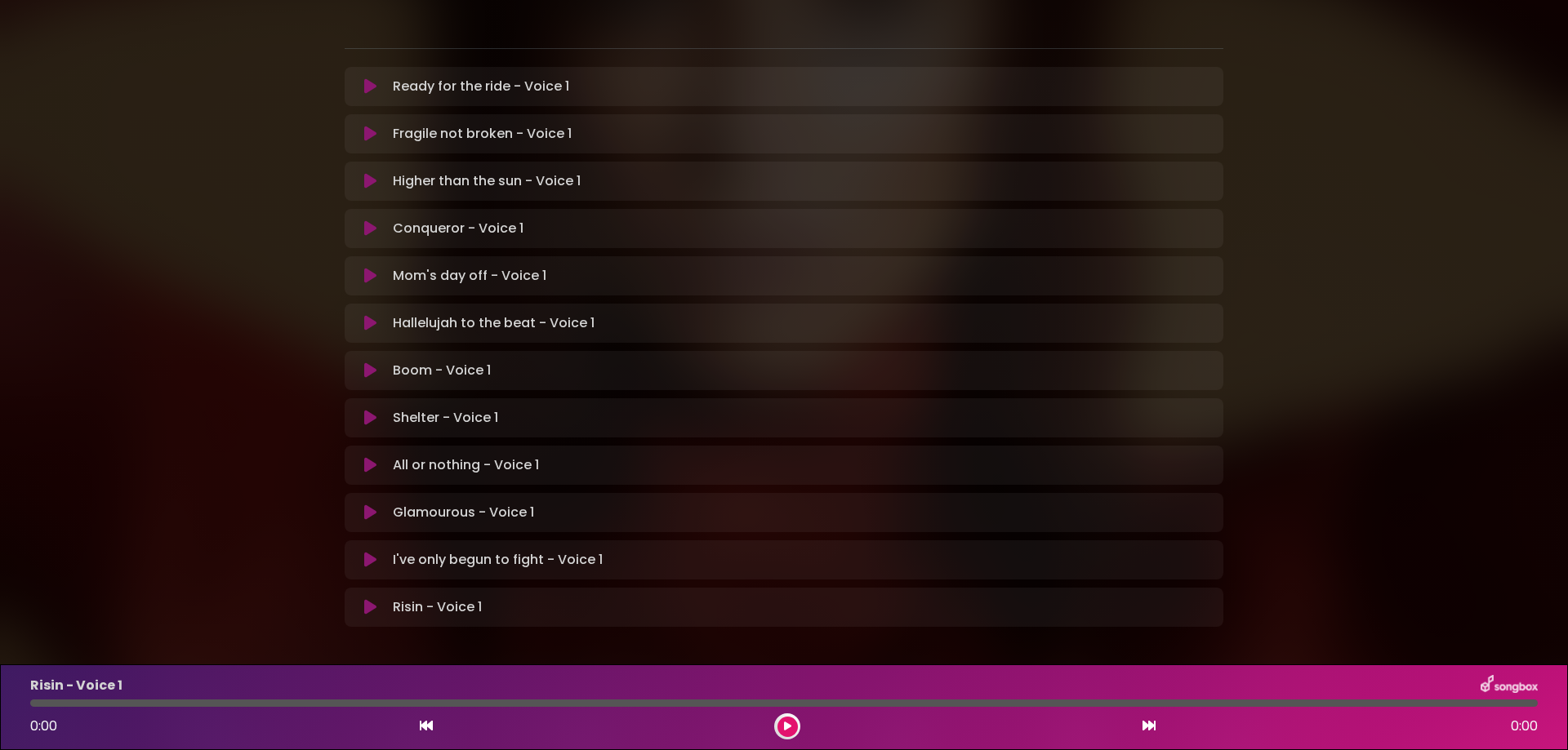
click at [786, 723] on icon at bounding box center [788, 726] width 7 height 10
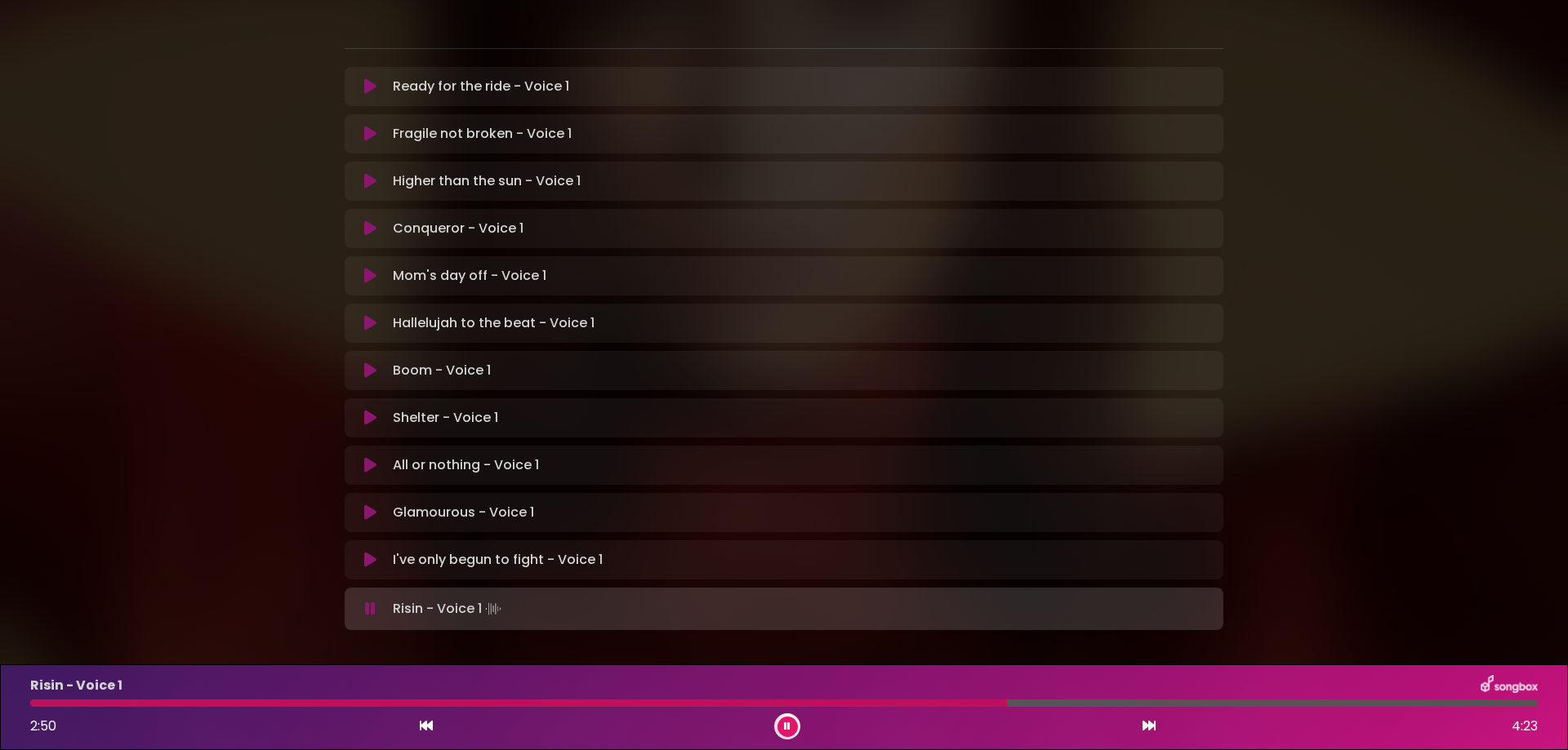
click at [382, 362] on button at bounding box center [371, 371] width 32 height 16
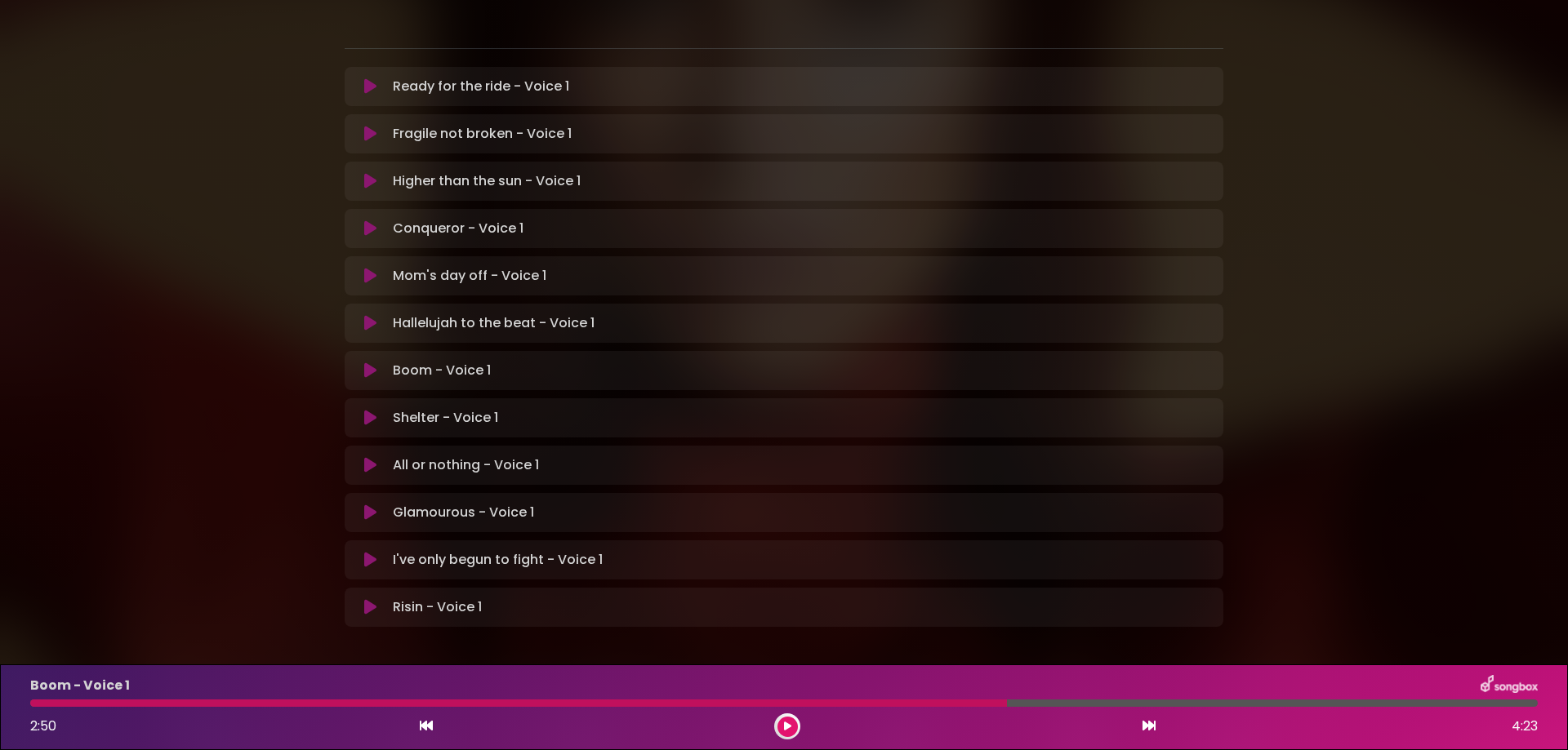
click at [786, 729] on icon at bounding box center [788, 726] width 7 height 10
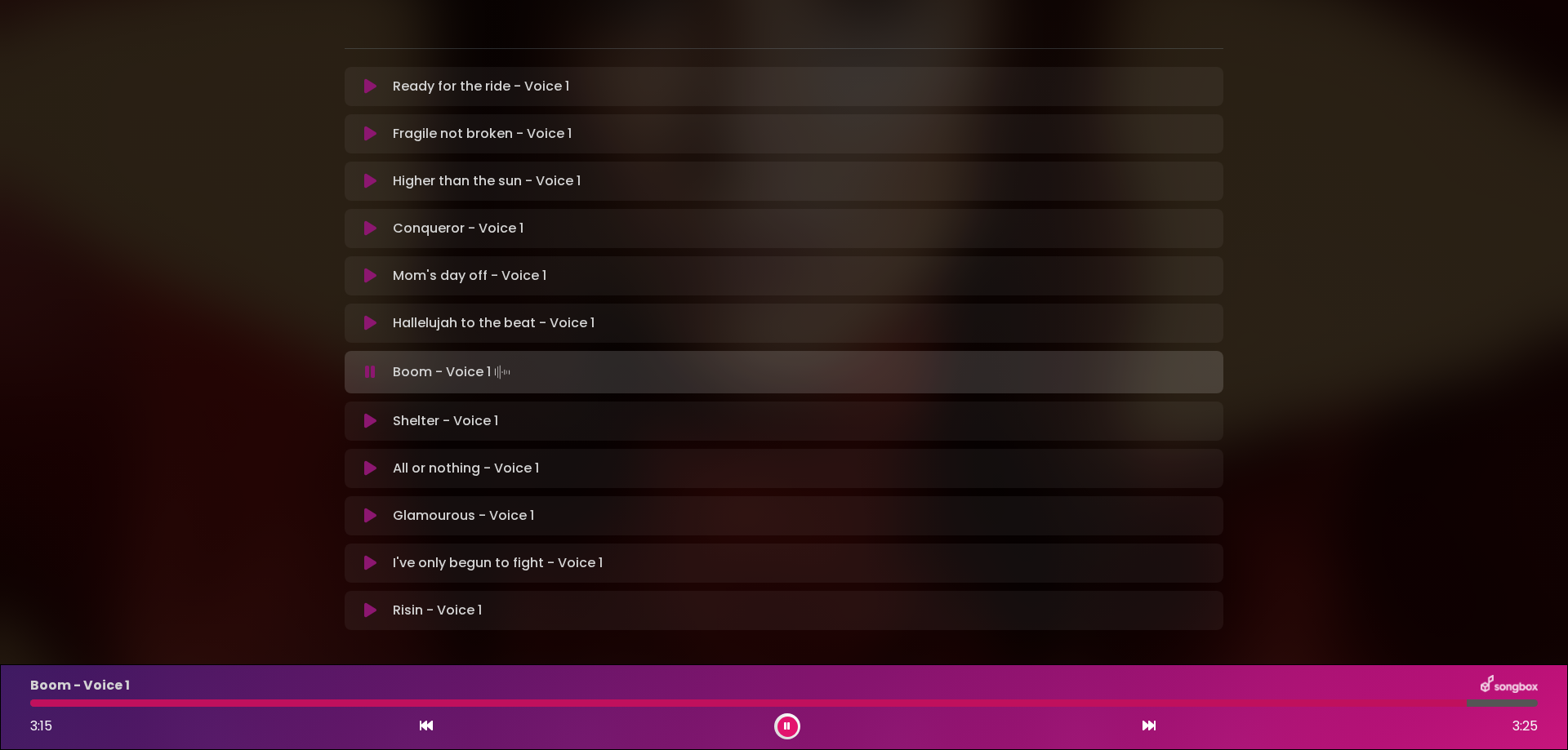
click at [425, 553] on p "I've only begun to fight - Voice 1 Loading Track..." at bounding box center [498, 563] width 210 height 20
click at [370, 555] on icon at bounding box center [371, 563] width 13 height 16
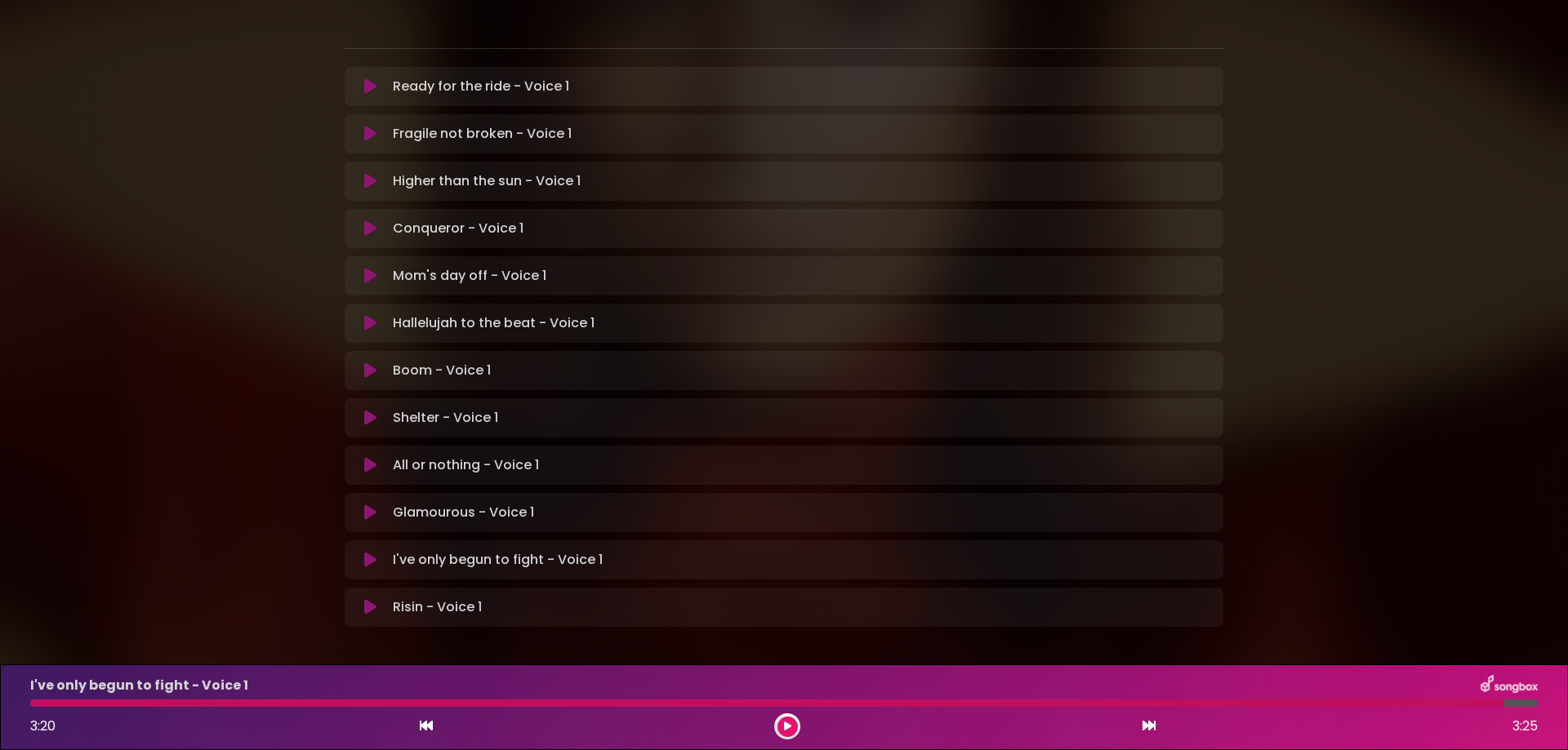
click at [785, 726] on icon at bounding box center [788, 726] width 7 height 10
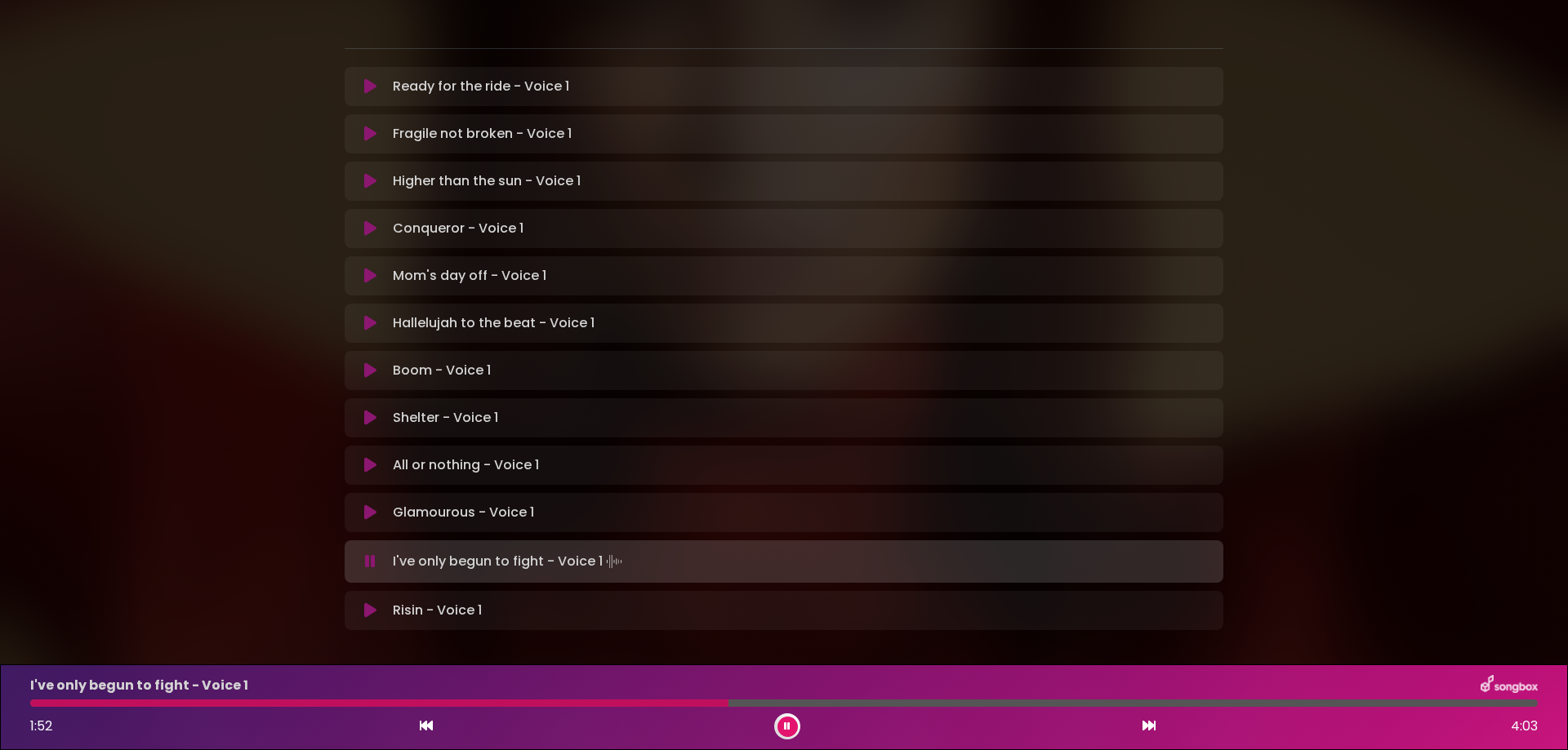
click at [684, 709] on div "I've only begun to fight - Voice 1 1:52 4:03" at bounding box center [784, 707] width 1528 height 64
click at [673, 702] on div at bounding box center [382, 703] width 705 height 7
click at [638, 705] on div at bounding box center [356, 703] width 653 height 7
click at [610, 698] on div "I've only begun to fight - Voice 1 1:39 4:03" at bounding box center [784, 707] width 1528 height 64
click at [601, 705] on div at bounding box center [342, 703] width 623 height 7
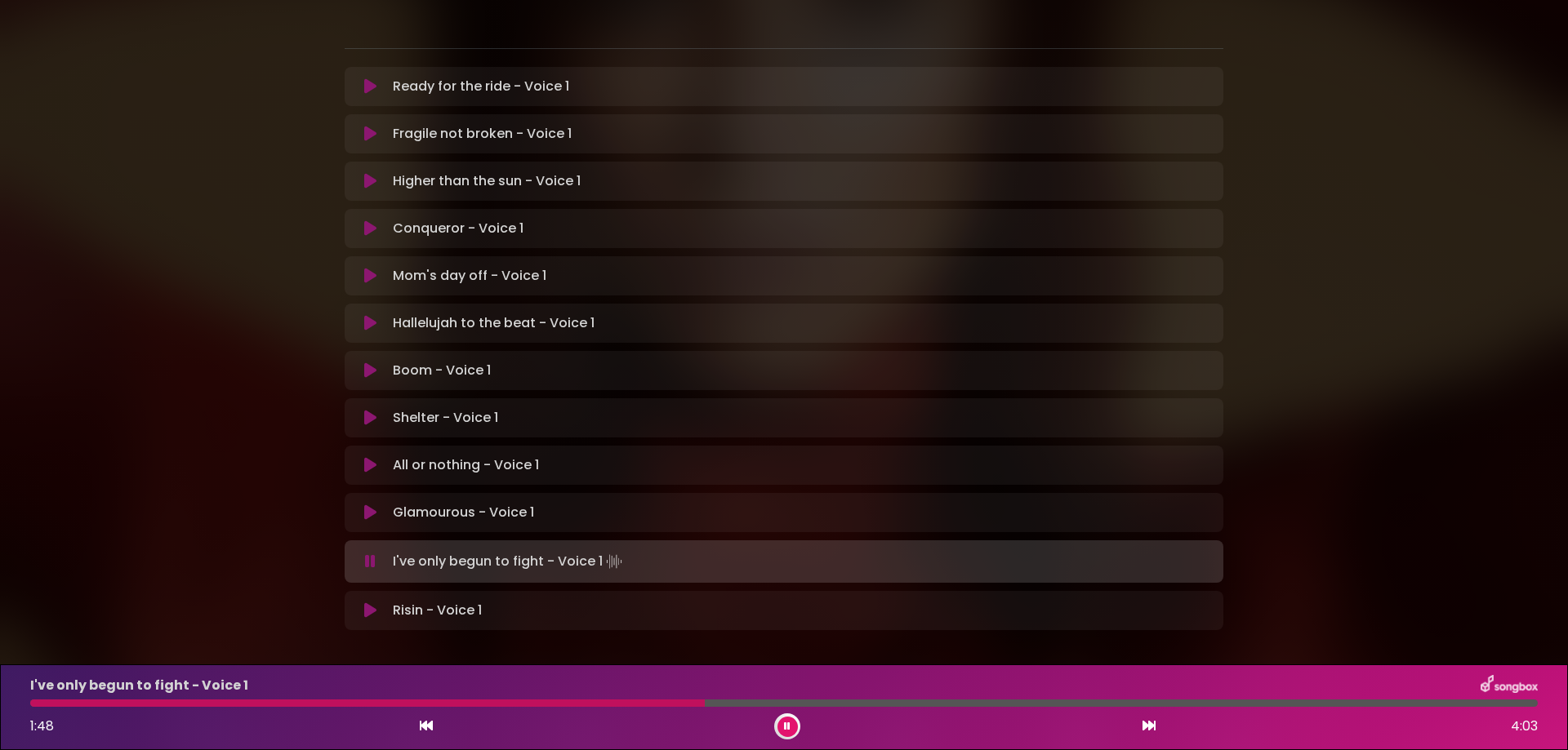
click at [601, 705] on div at bounding box center [367, 703] width 674 height 7
click at [866, 707] on div "I've only begun to fight - Voice 1 2:32 4:03" at bounding box center [784, 707] width 1528 height 64
click at [862, 704] on div at bounding box center [507, 703] width 953 height 7
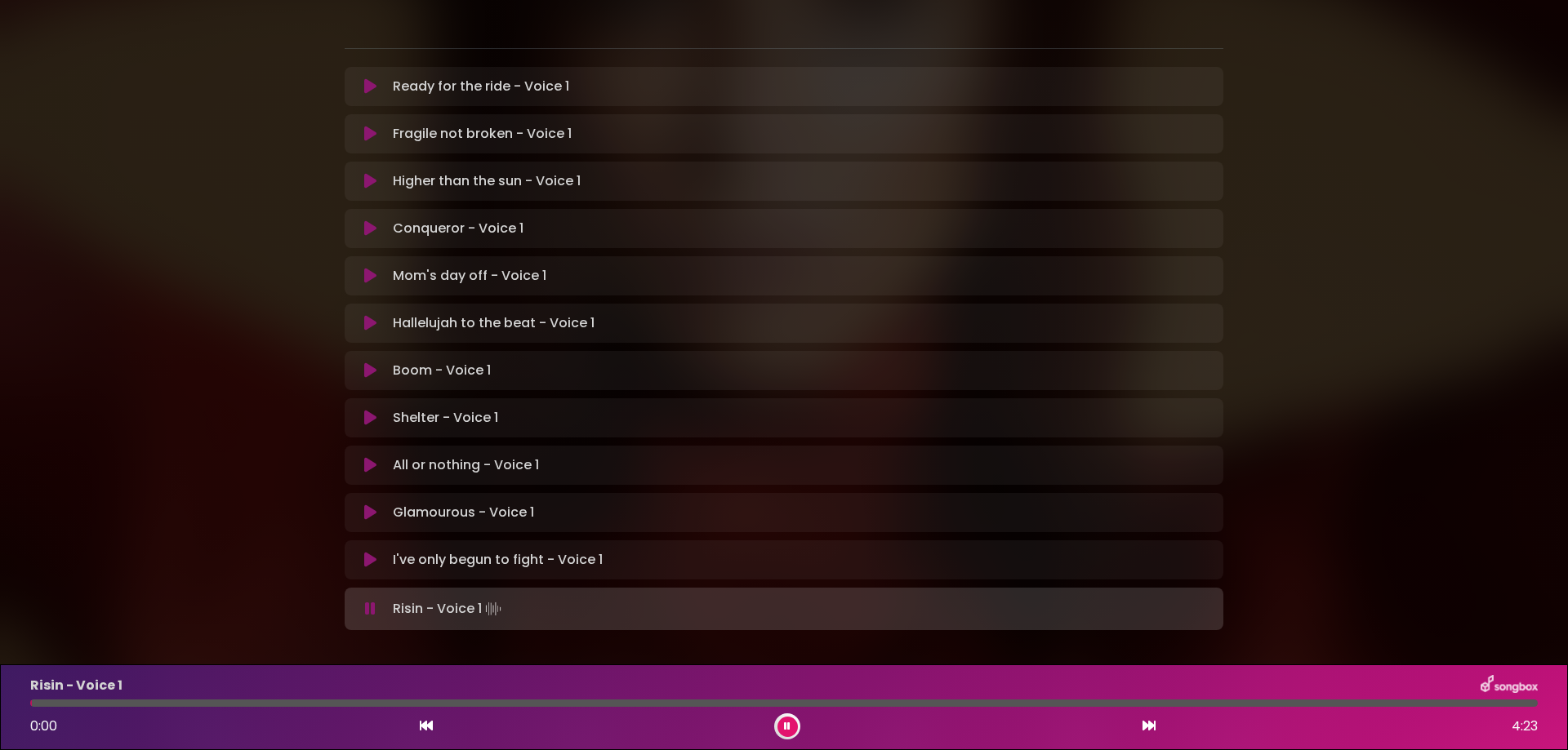
click at [1073, 706] on div at bounding box center [784, 703] width 1508 height 7
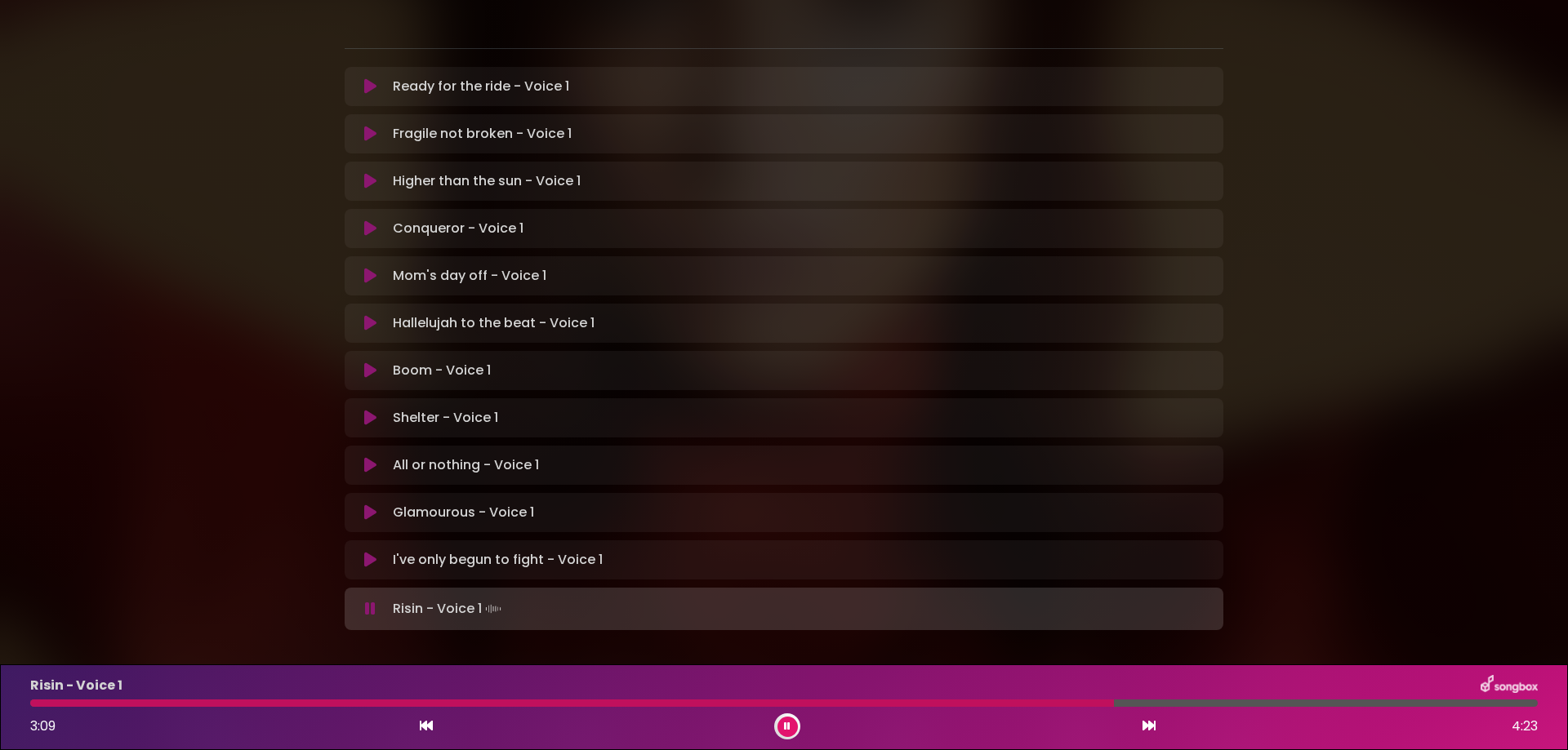
click at [396, 550] on p "I've only begun to fight - Voice 1 Loading Track..." at bounding box center [498, 560] width 210 height 20
click at [368, 552] on icon at bounding box center [371, 560] width 13 height 16
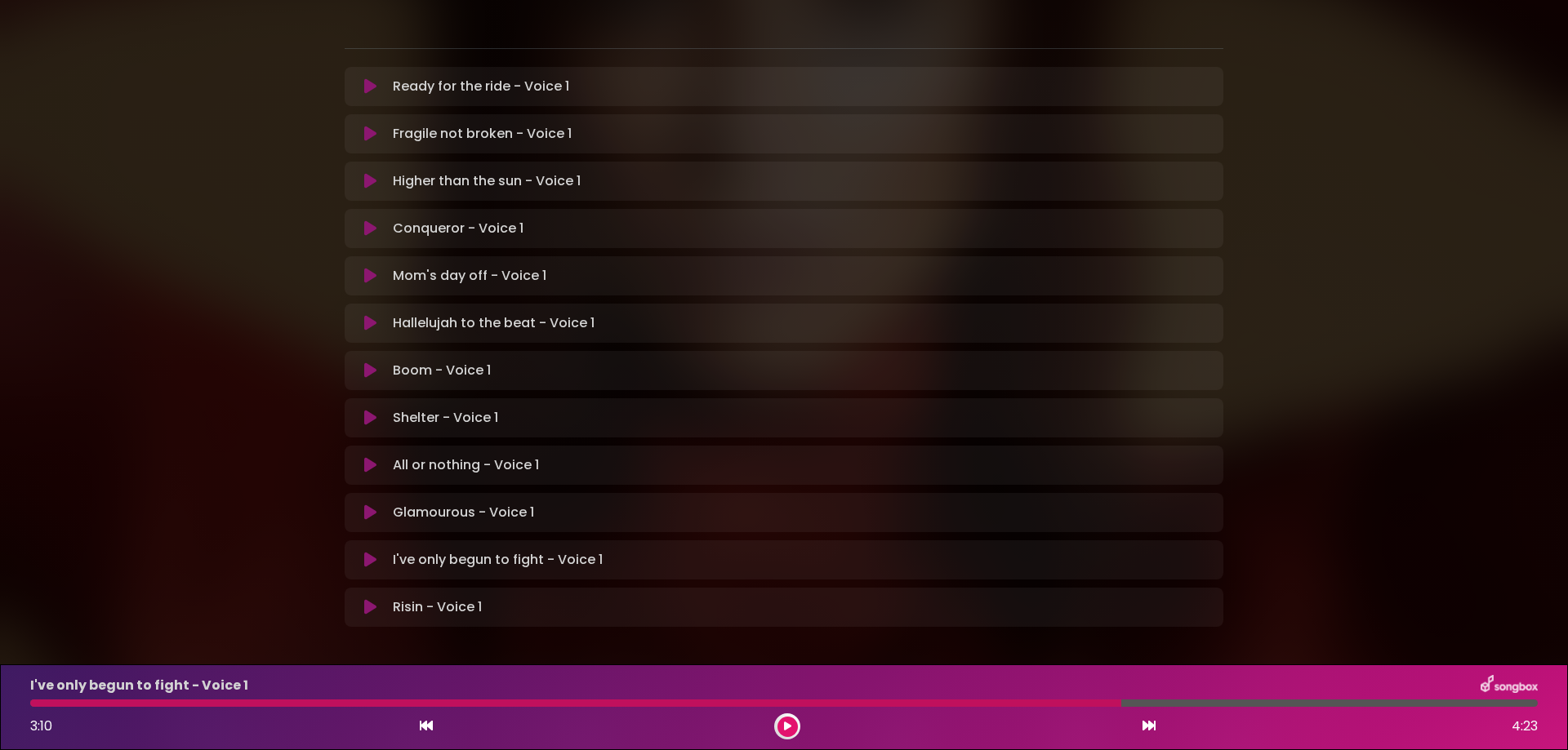
click at [368, 552] on icon at bounding box center [371, 560] width 13 height 16
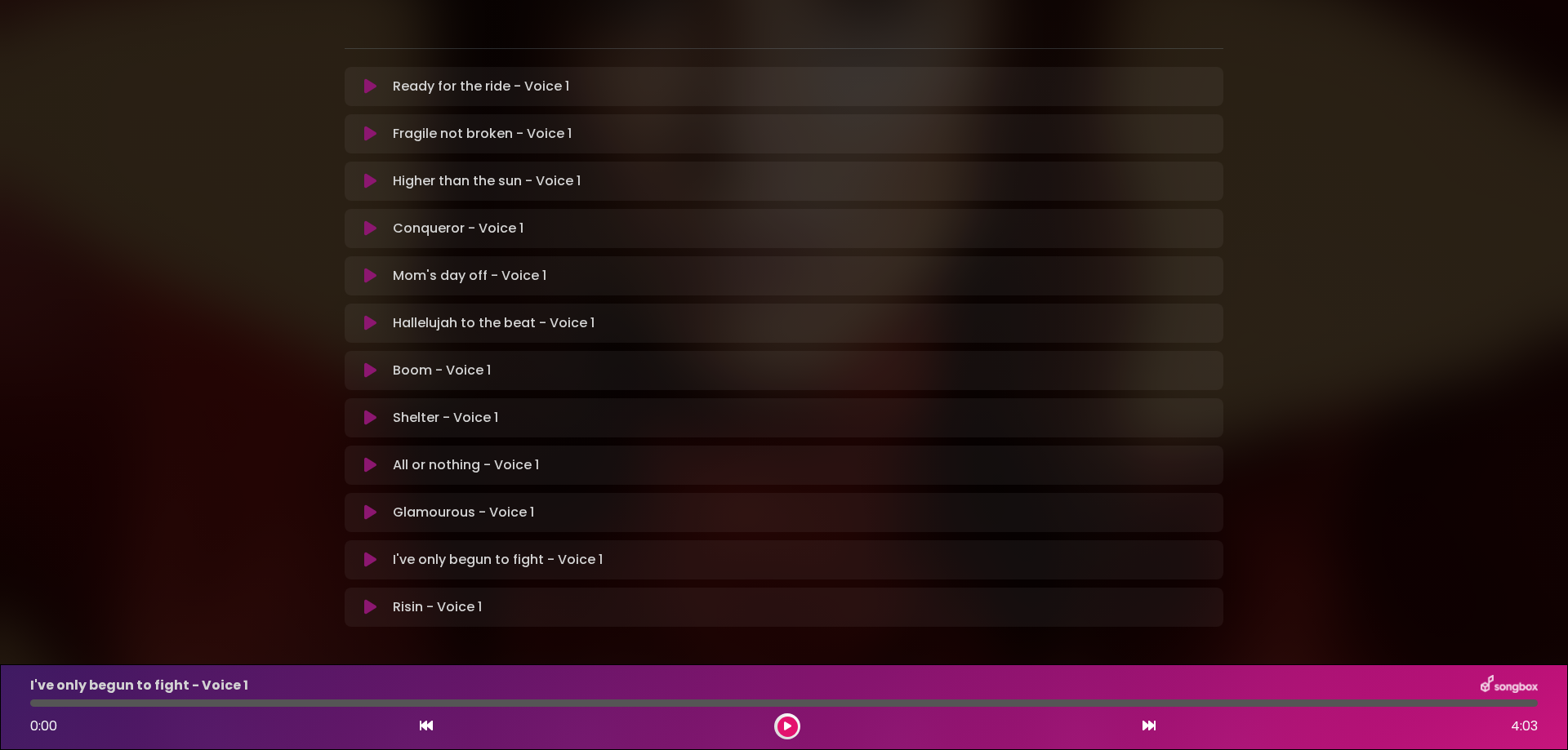
click at [547, 702] on div at bounding box center [784, 703] width 1508 height 7
click at [793, 724] on button at bounding box center [787, 727] width 21 height 21
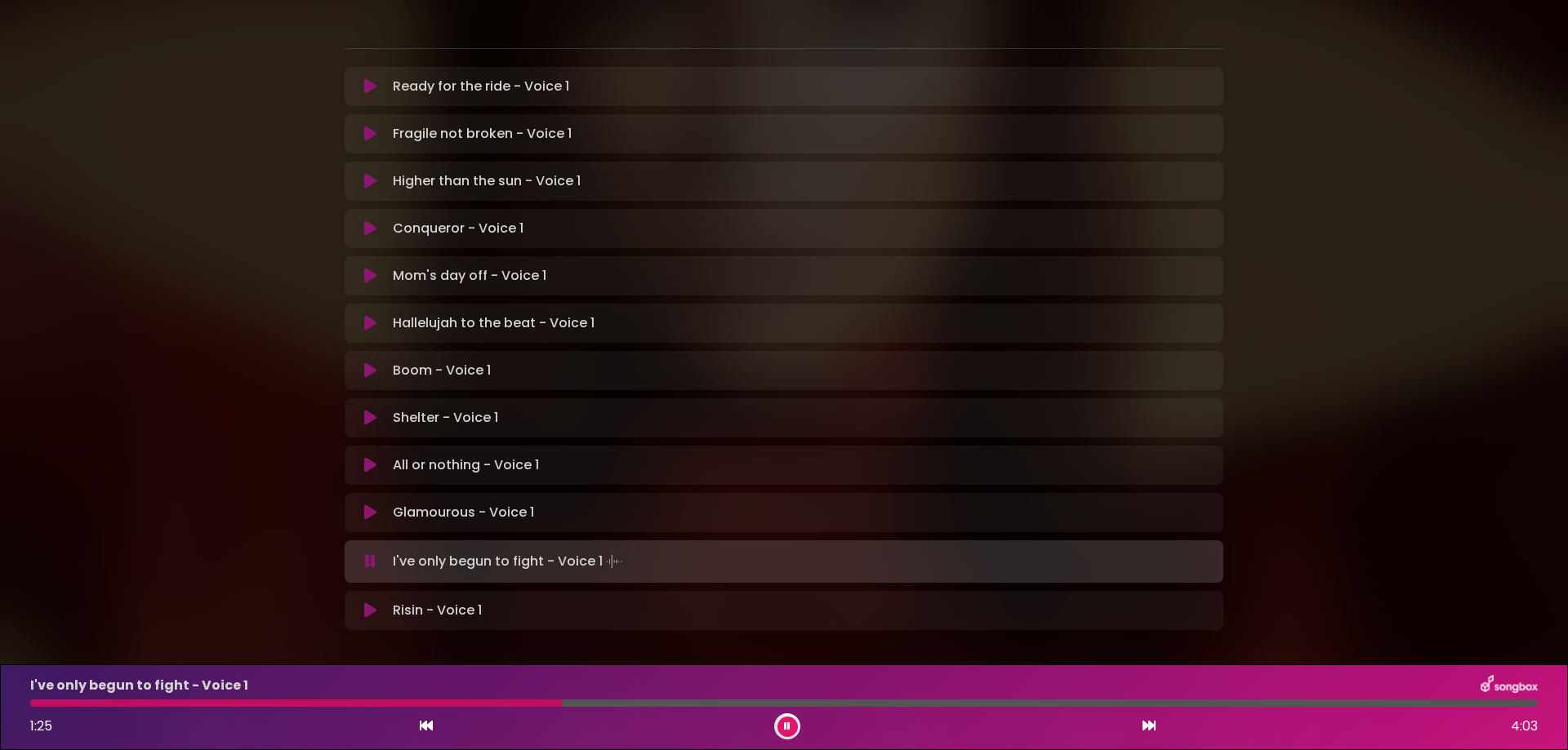
click at [781, 705] on div at bounding box center [784, 703] width 1508 height 7
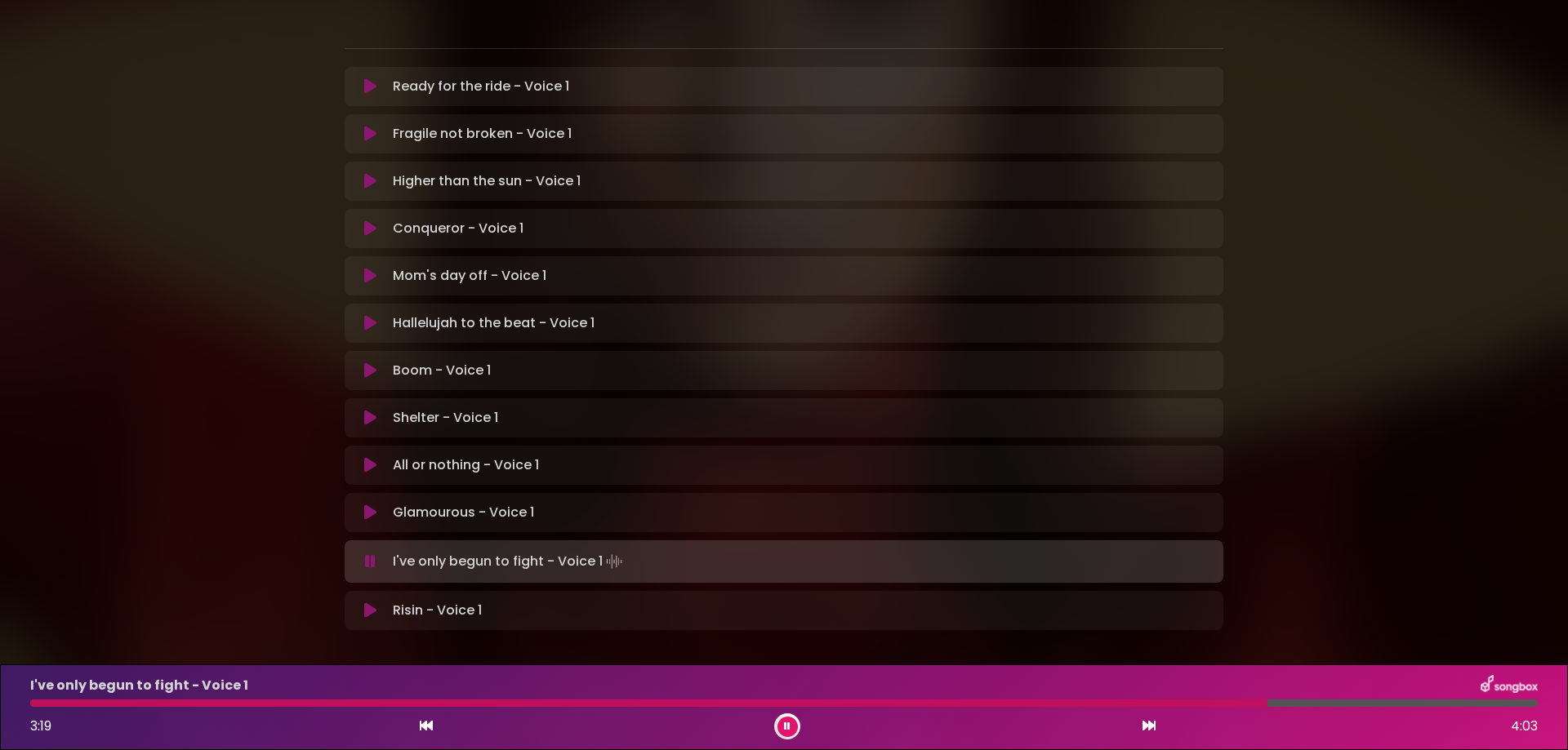
click at [1175, 707] on div "I've only begun to fight - Voice 1 3:19 4:03" at bounding box center [784, 707] width 1528 height 64
click at [1170, 706] on div at bounding box center [654, 703] width 1247 height 7
click at [1152, 705] on div at bounding box center [644, 703] width 1227 height 7
click at [1185, 707] on div "I've only begun to fight - Voice 1 3:18 4:03" at bounding box center [784, 707] width 1528 height 64
click at [1181, 706] on div at bounding box center [650, 703] width 1239 height 7
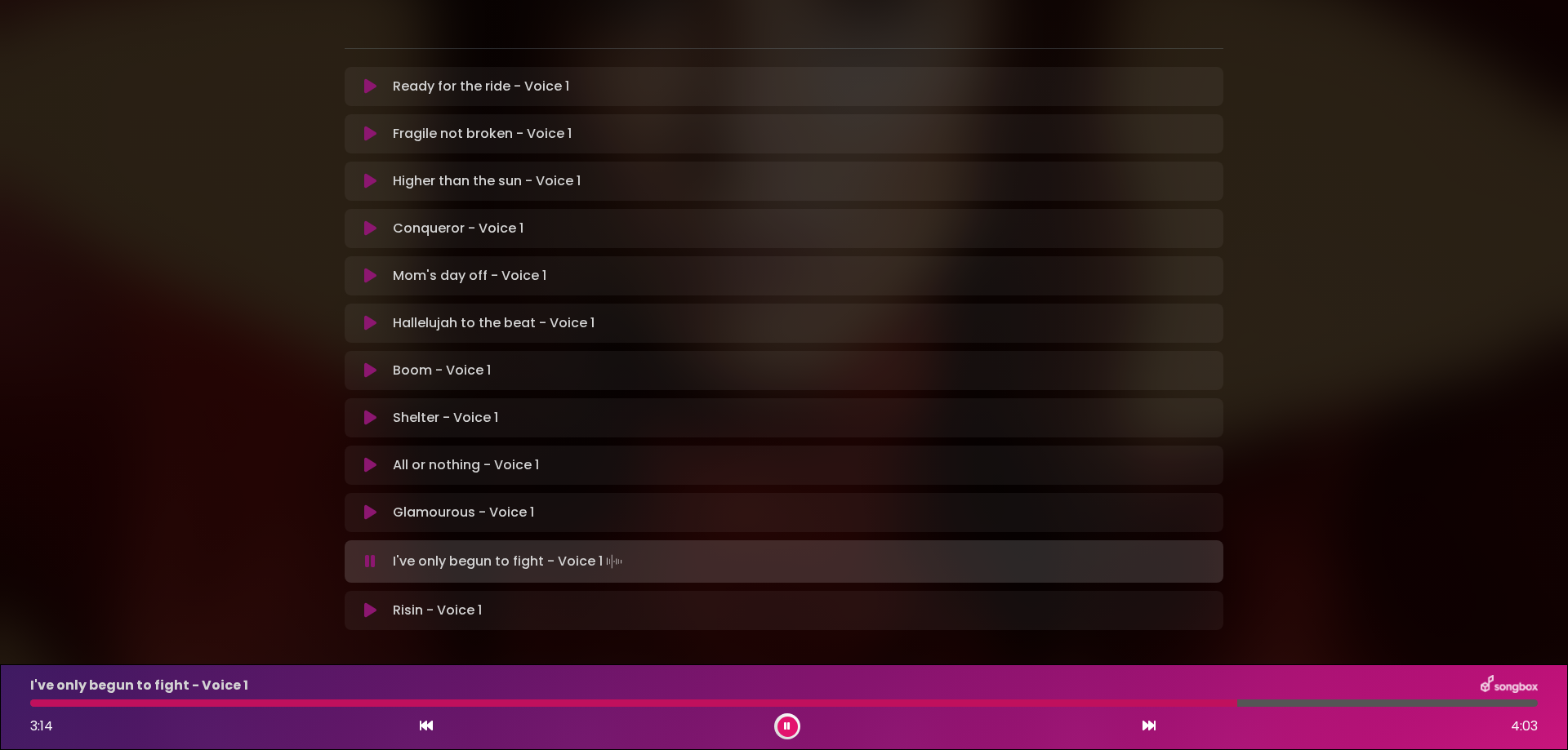
click at [1181, 706] on div at bounding box center [634, 703] width 1207 height 7
click at [64, 702] on div at bounding box center [647, 703] width 1235 height 7
click at [886, 702] on div at bounding box center [507, 703] width 953 height 7
click at [847, 703] on div at bounding box center [472, 703] width 883 height 7
click at [847, 703] on div at bounding box center [497, 703] width 933 height 7
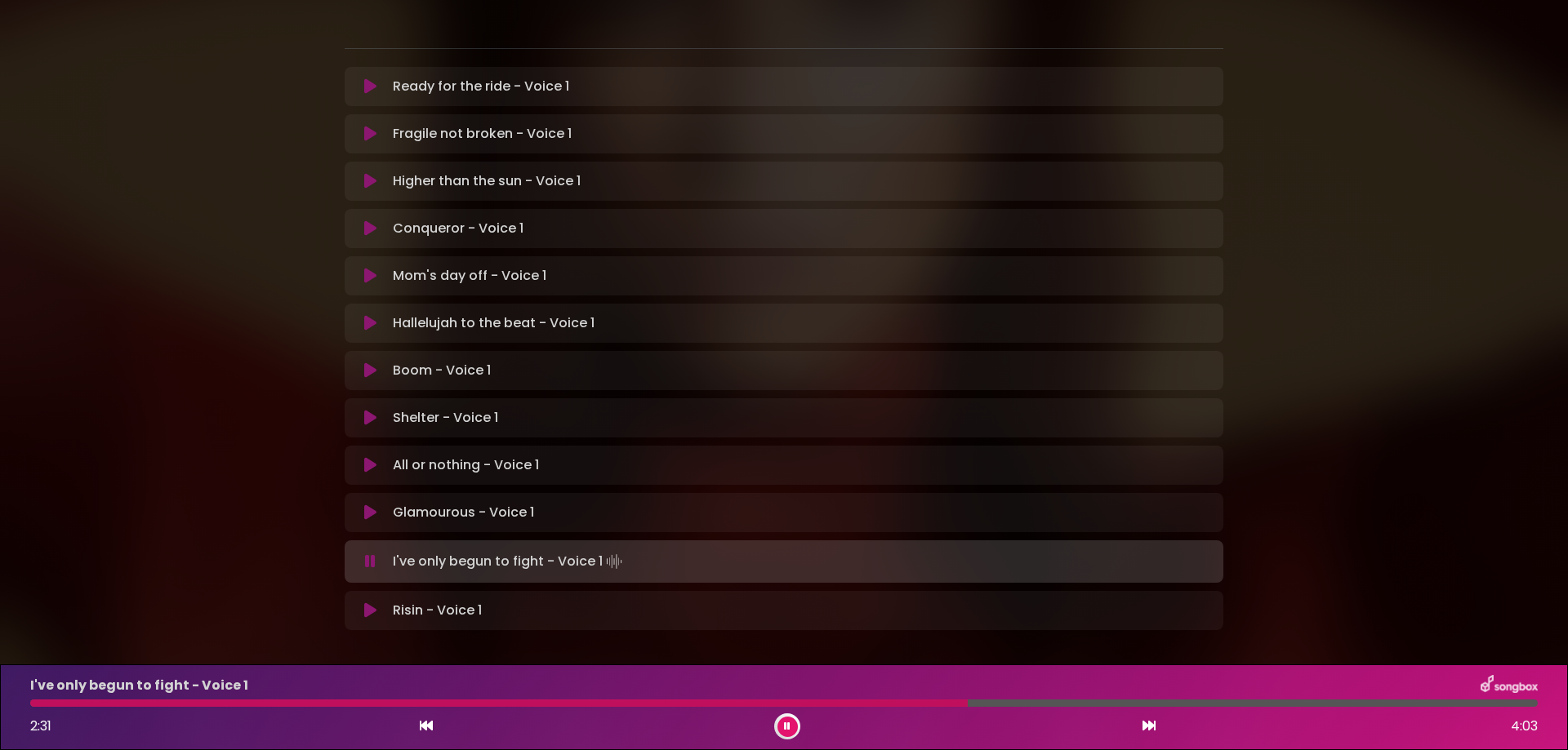
click at [847, 703] on div at bounding box center [499, 703] width 938 height 7
click at [1045, 702] on div at bounding box center [784, 703] width 1508 height 7
click at [426, 503] on p "Glamourous - Voice 1 Loading Track..." at bounding box center [464, 513] width 141 height 20
click at [368, 505] on icon at bounding box center [371, 513] width 13 height 16
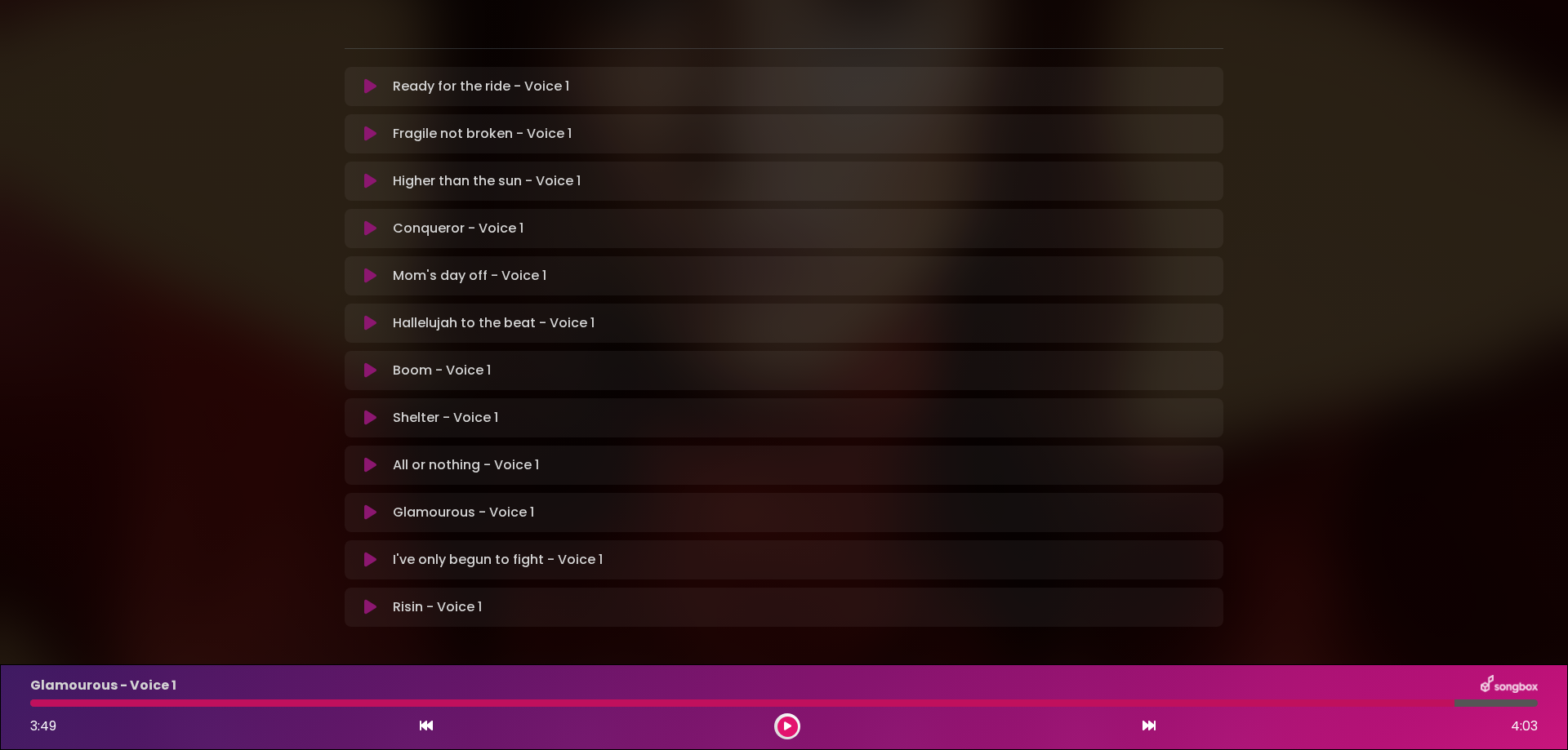
click at [367, 457] on icon at bounding box center [371, 465] width 13 height 16
click at [405, 456] on p "All or nothing - Voice 1 Loading Track..." at bounding box center [466, 465] width 146 height 20
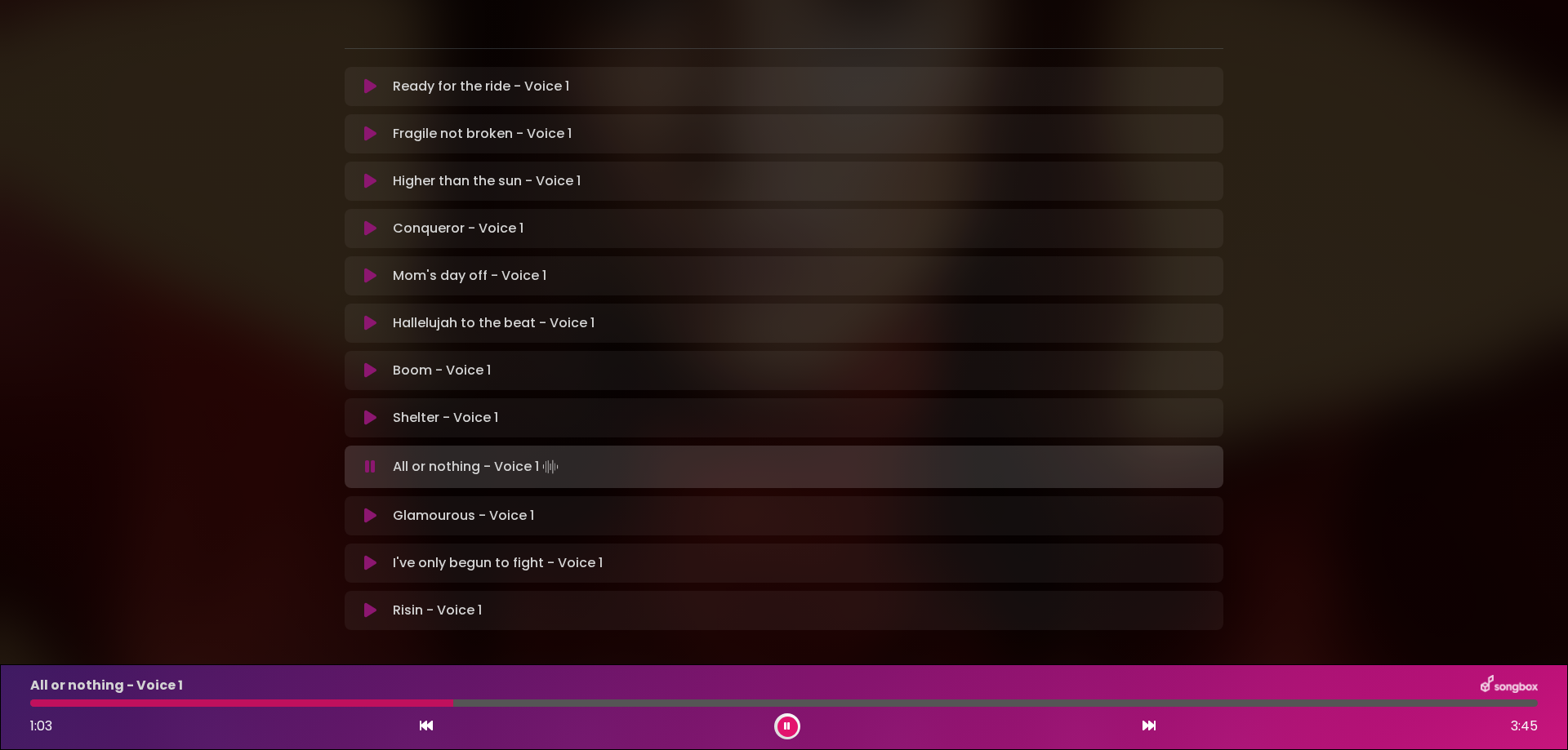
click at [369, 507] on icon at bounding box center [371, 516] width 13 height 16
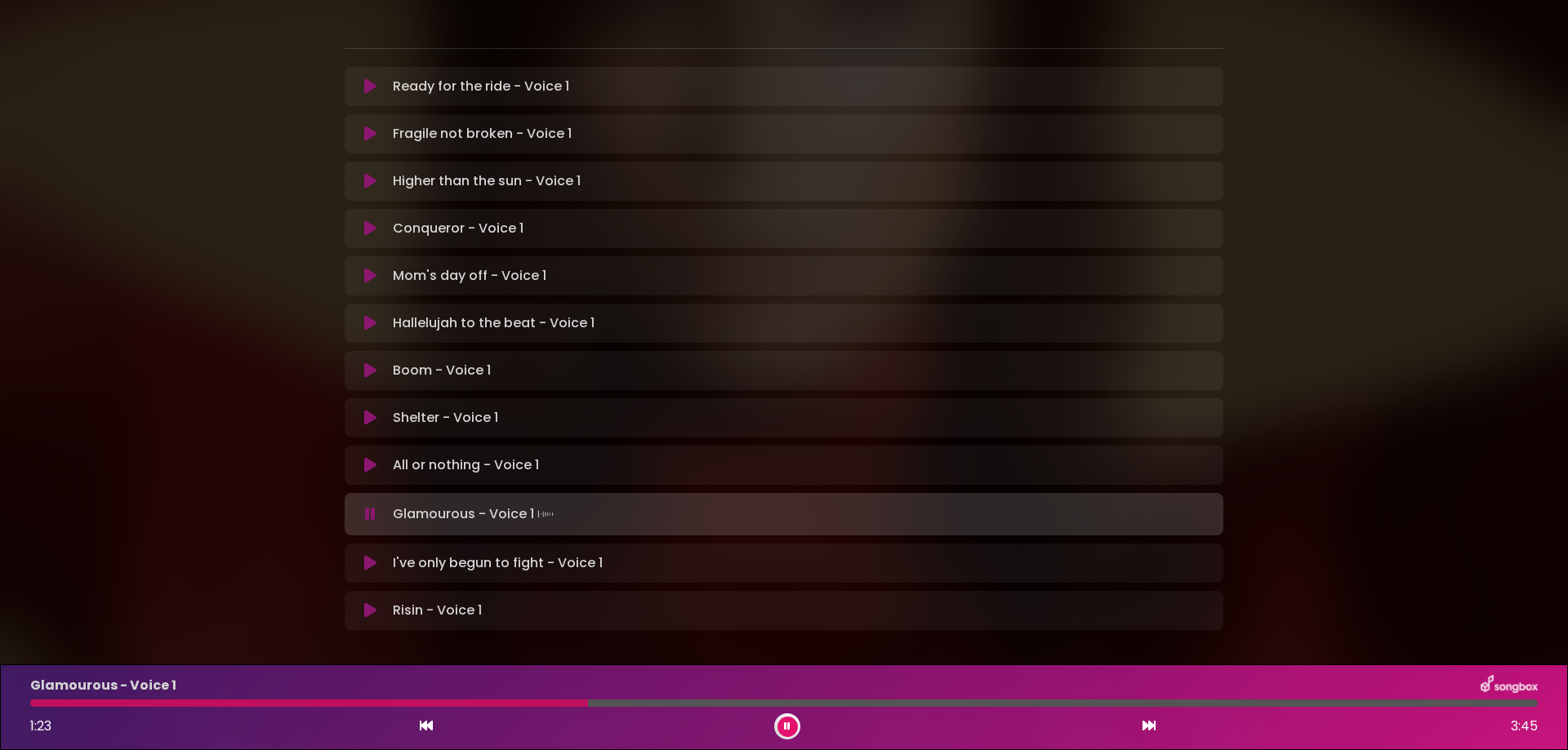
click at [54, 703] on div at bounding box center [309, 703] width 558 height 7
click at [794, 723] on button at bounding box center [787, 727] width 21 height 21
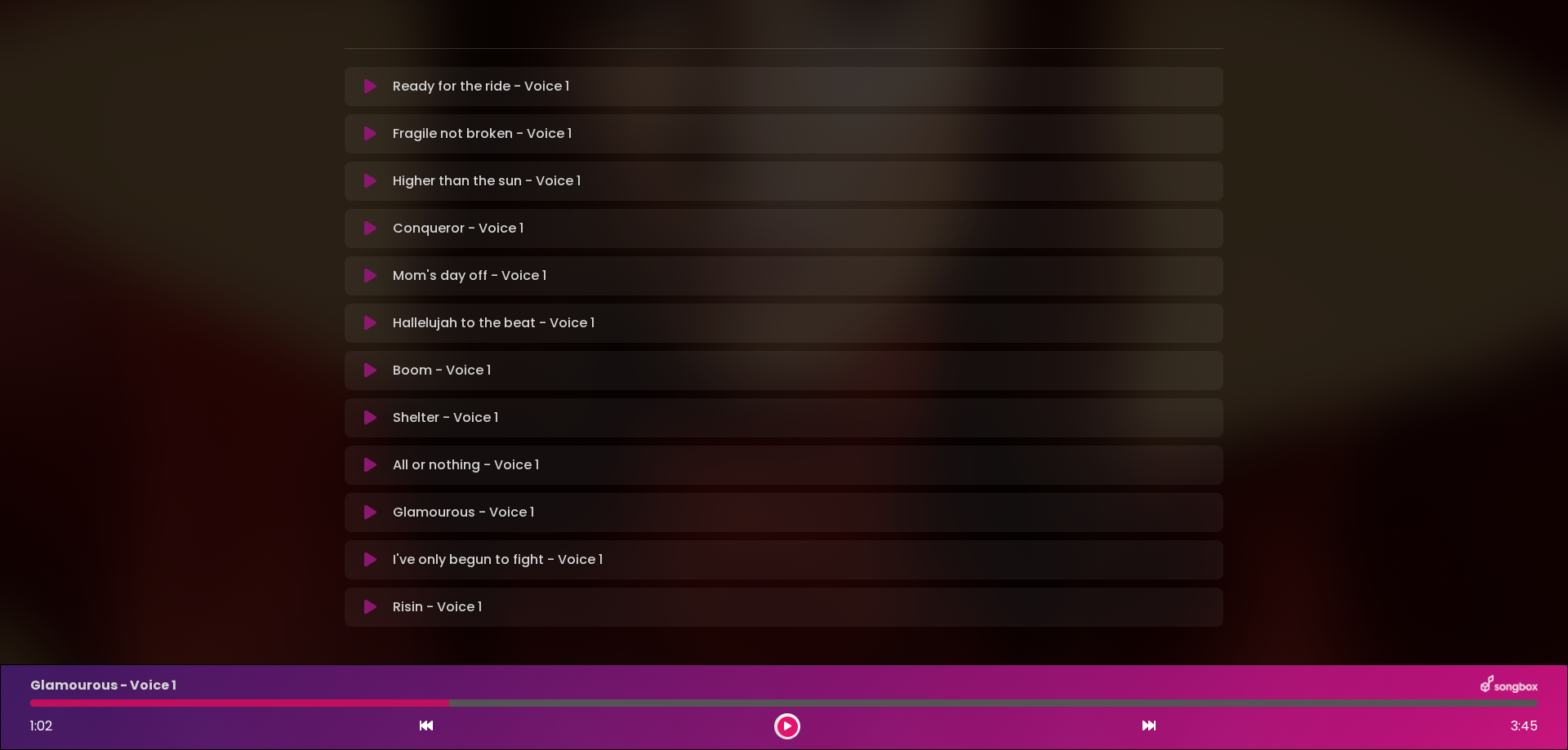
click at [342, 702] on div at bounding box center [240, 703] width 419 height 7
click at [323, 703] on div at bounding box center [240, 703] width 419 height 7
click at [426, 728] on icon at bounding box center [426, 726] width 13 height 13
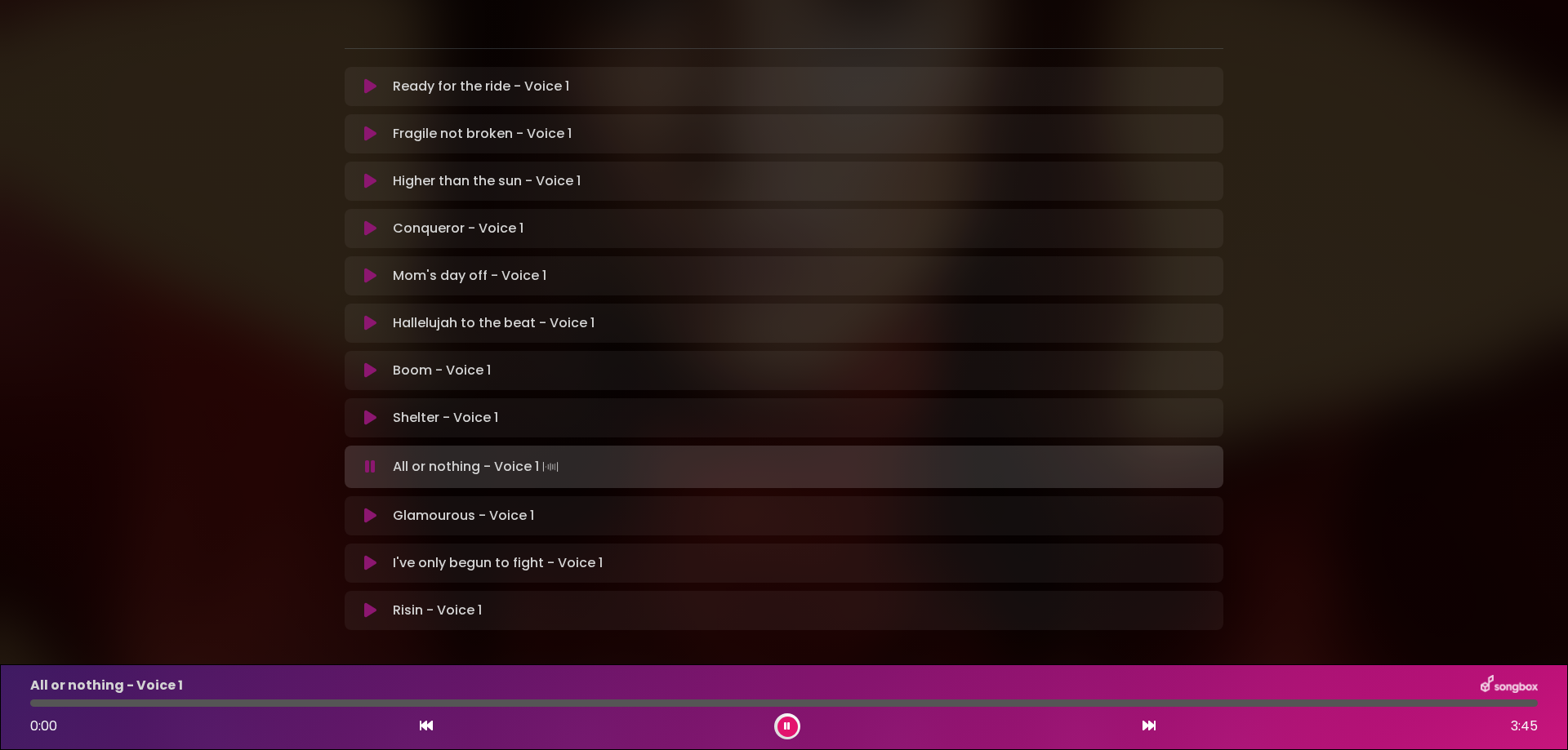
click at [341, 701] on div at bounding box center [784, 703] width 1508 height 7
click at [424, 507] on p "Glamourous - Voice 1 Loading Track..." at bounding box center [464, 516] width 141 height 20
click at [372, 507] on icon at bounding box center [371, 516] width 13 height 16
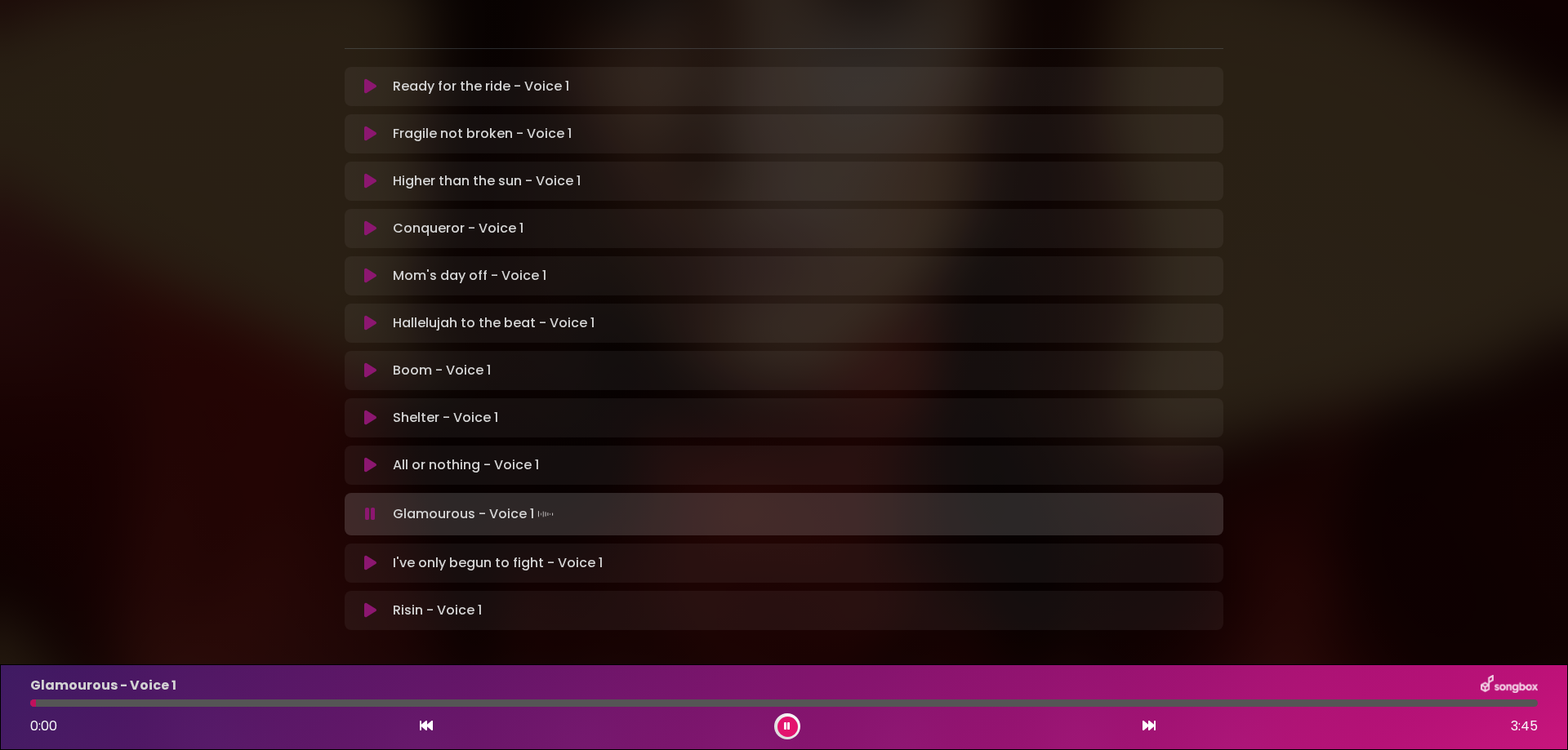
click at [314, 702] on div at bounding box center [784, 703] width 1508 height 7
click at [305, 702] on div at bounding box center [229, 703] width 398 height 7
drag, startPoint x: 305, startPoint y: 702, endPoint x: 323, endPoint y: 688, distance: 22.8
click at [323, 688] on div "Glamourous - Voice 1 0:43 3:45" at bounding box center [784, 707] width 1528 height 64
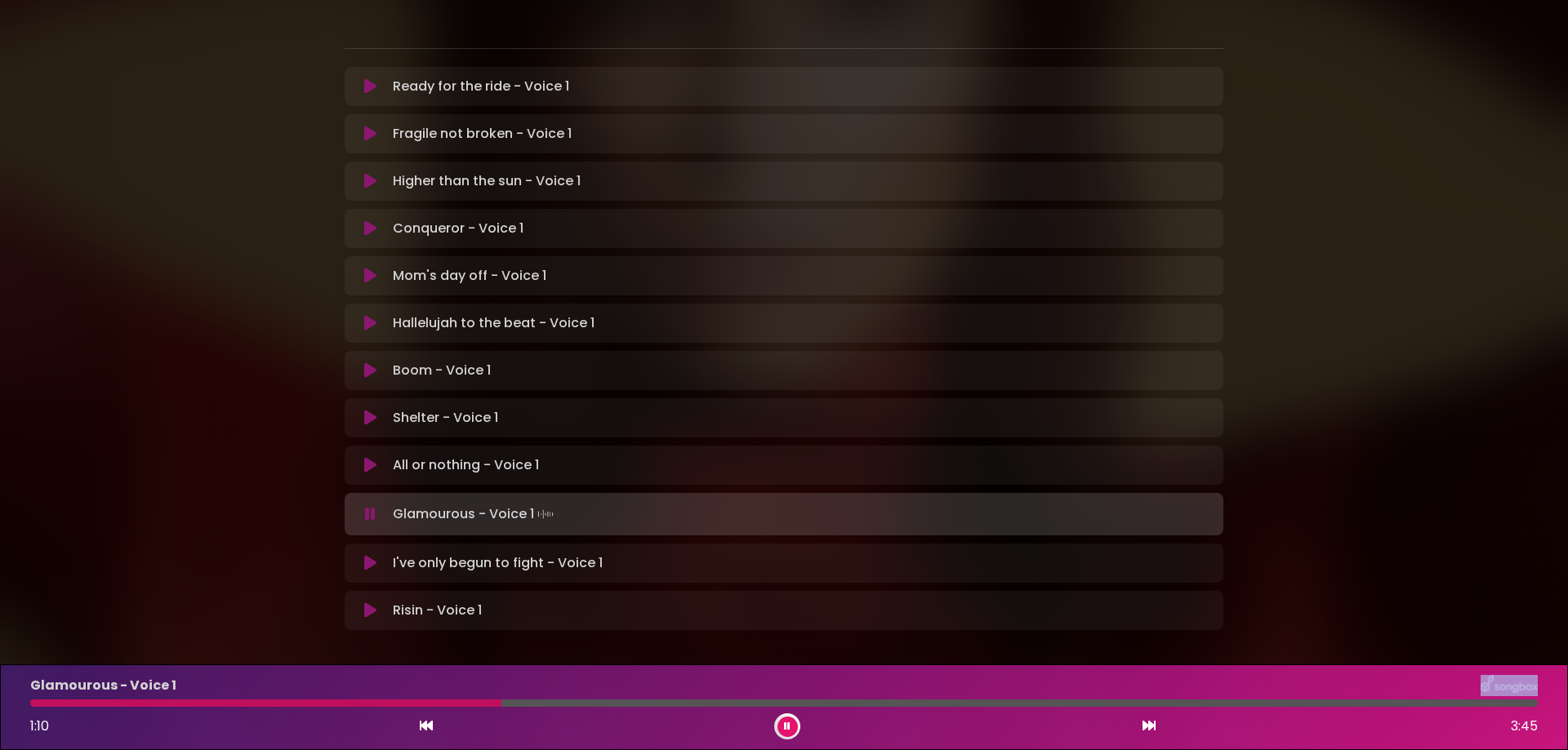
click at [186, 695] on div "Glamourous - Voice 1" at bounding box center [784, 686] width 1528 height 21
click at [189, 703] on div at bounding box center [271, 703] width 483 height 7
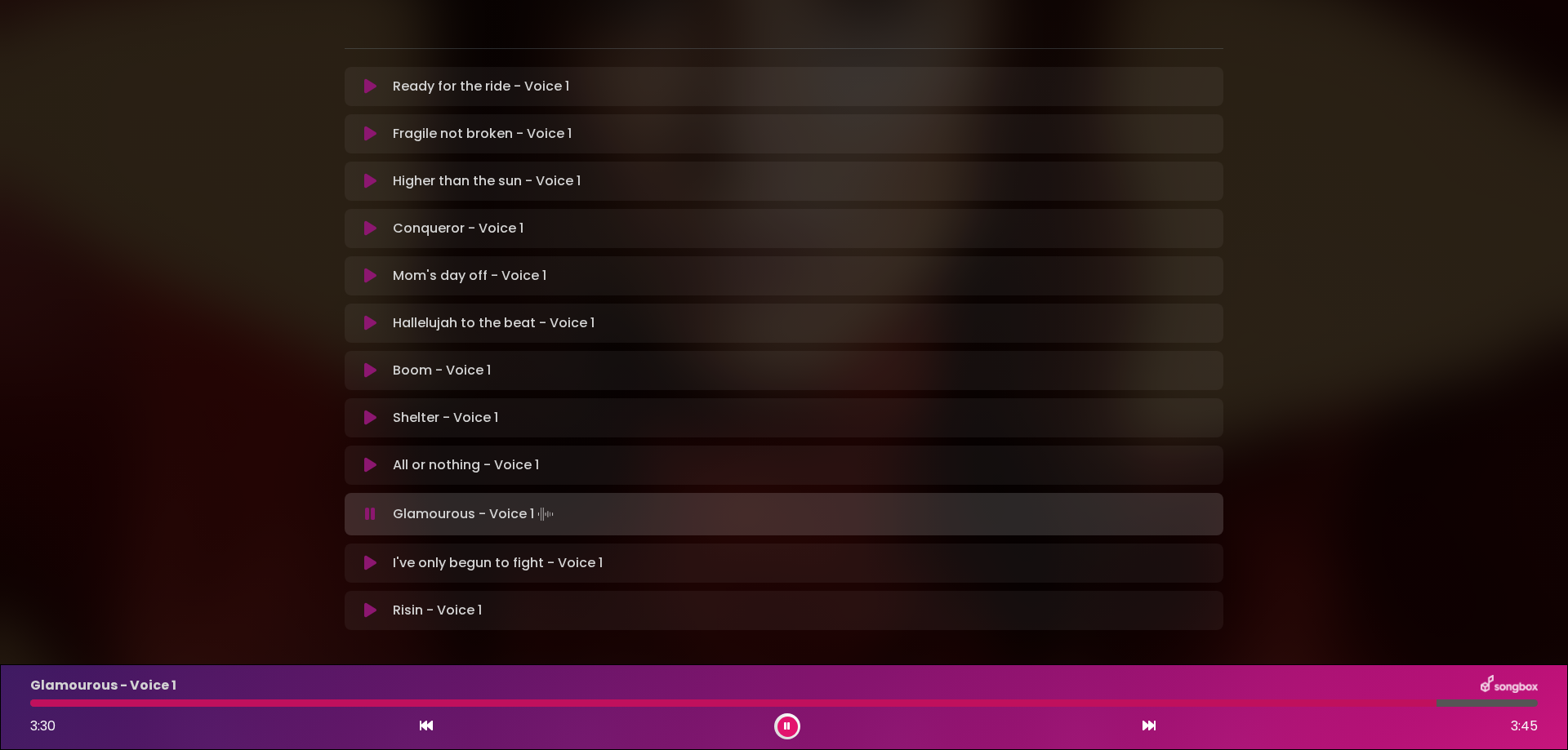
click at [56, 701] on div at bounding box center [733, 703] width 1407 height 7
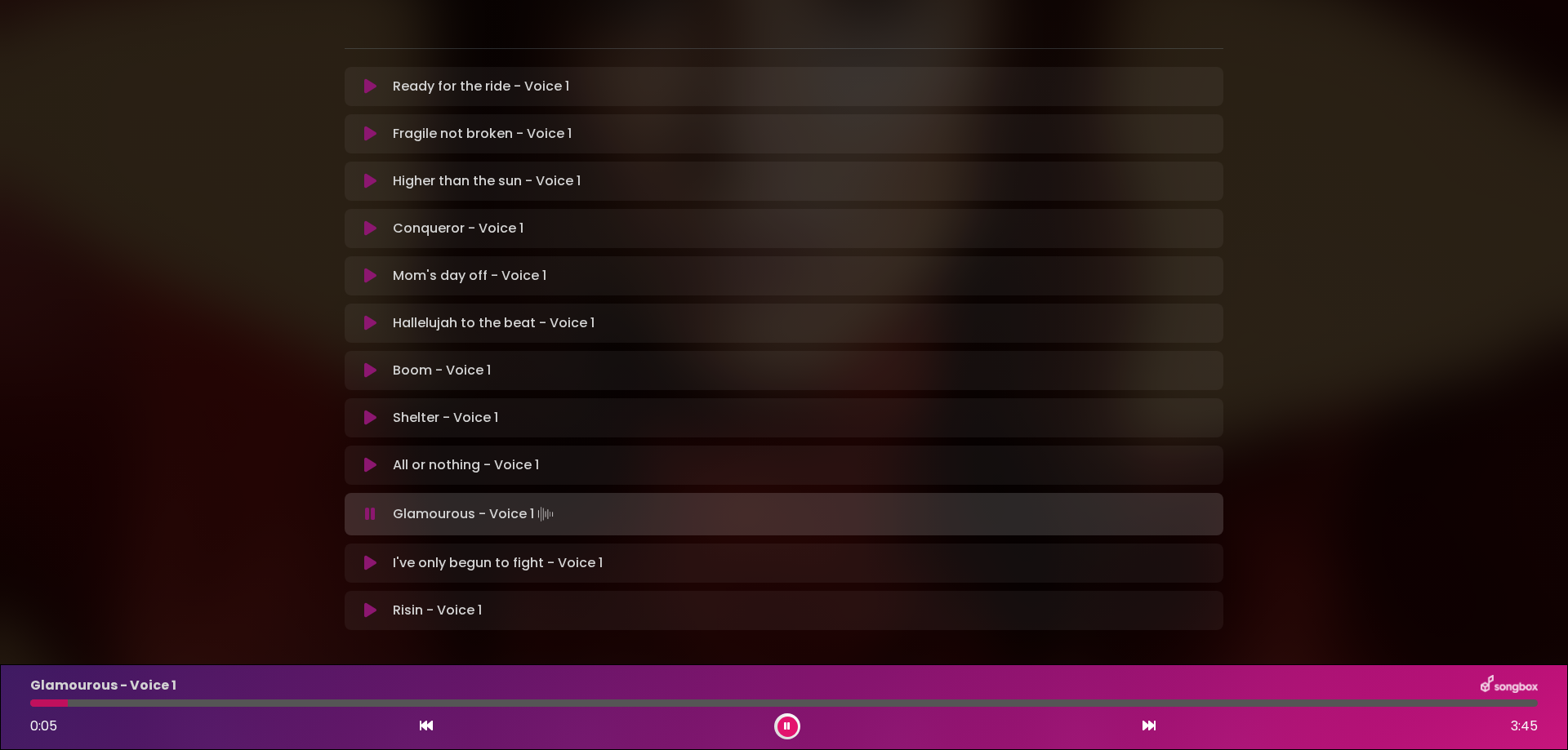
click at [116, 702] on div at bounding box center [784, 703] width 1508 height 7
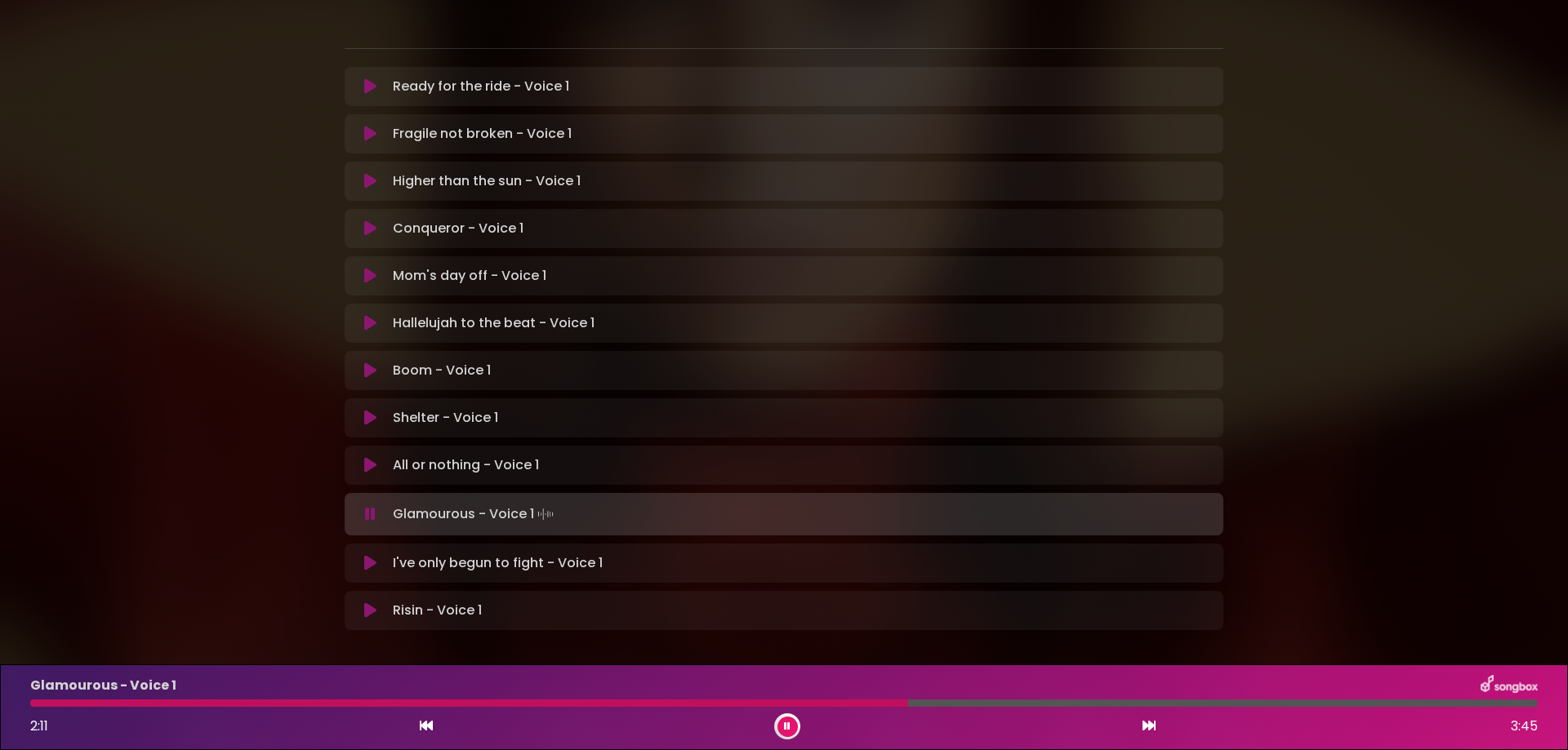
click at [788, 724] on icon at bounding box center [787, 726] width 6 height 10
